Goal: Information Seeking & Learning: Find specific fact

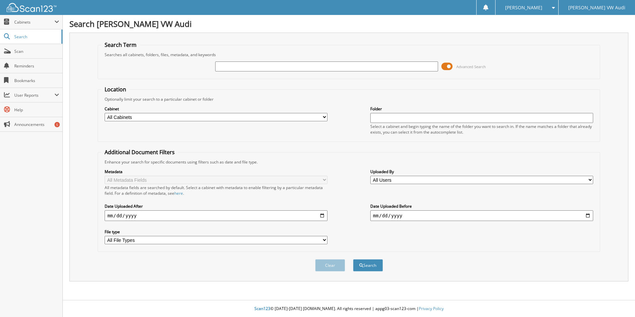
click at [225, 66] on input "text" at bounding box center [326, 66] width 223 height 10
type input "126028117"
click at [353, 259] on button "Search" at bounding box center [368, 265] width 30 height 12
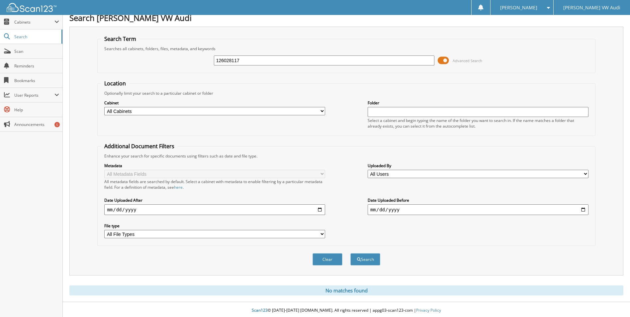
scroll to position [8, 0]
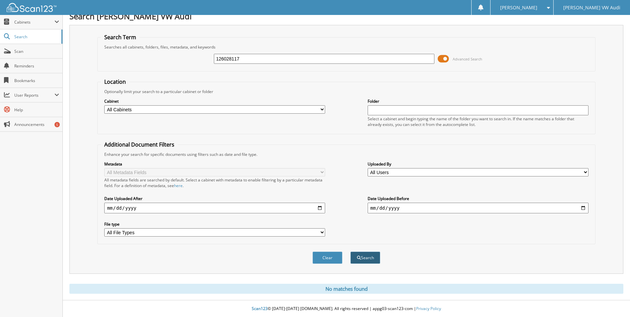
click at [364, 260] on button "Search" at bounding box center [365, 257] width 30 height 12
